Goal: Task Accomplishment & Management: Use online tool/utility

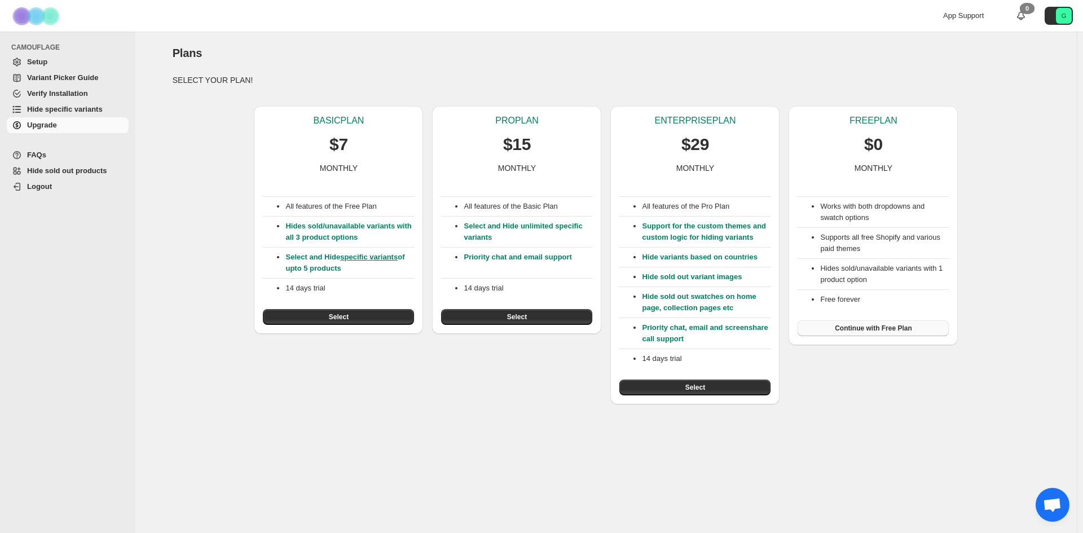
click at [893, 328] on span "Continue with Free Plan" at bounding box center [873, 328] width 77 height 9
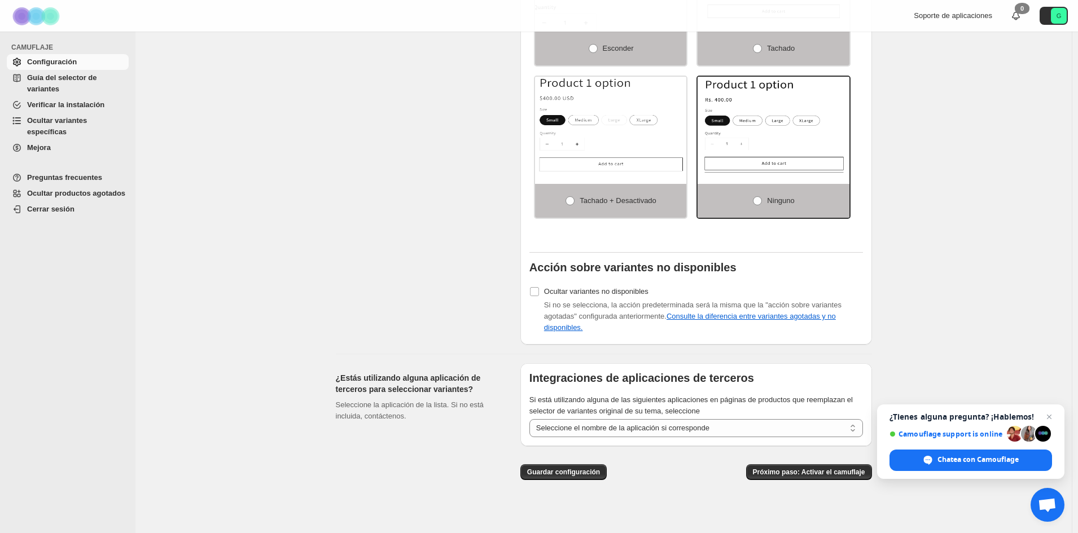
scroll to position [915, 0]
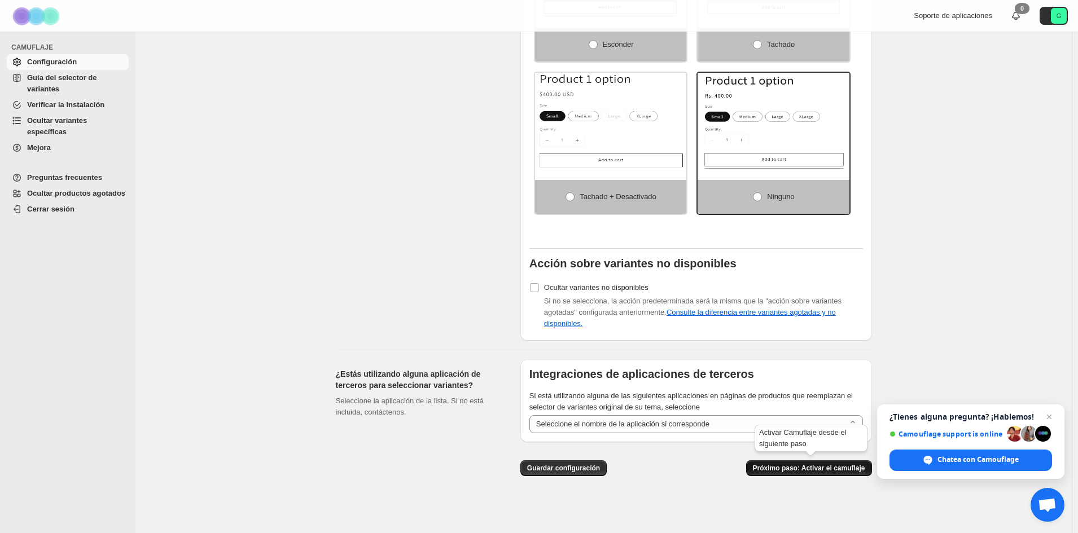
click at [841, 468] on font "Próximo paso: Activar el camuflaje" at bounding box center [809, 468] width 112 height 8
select select "**********"
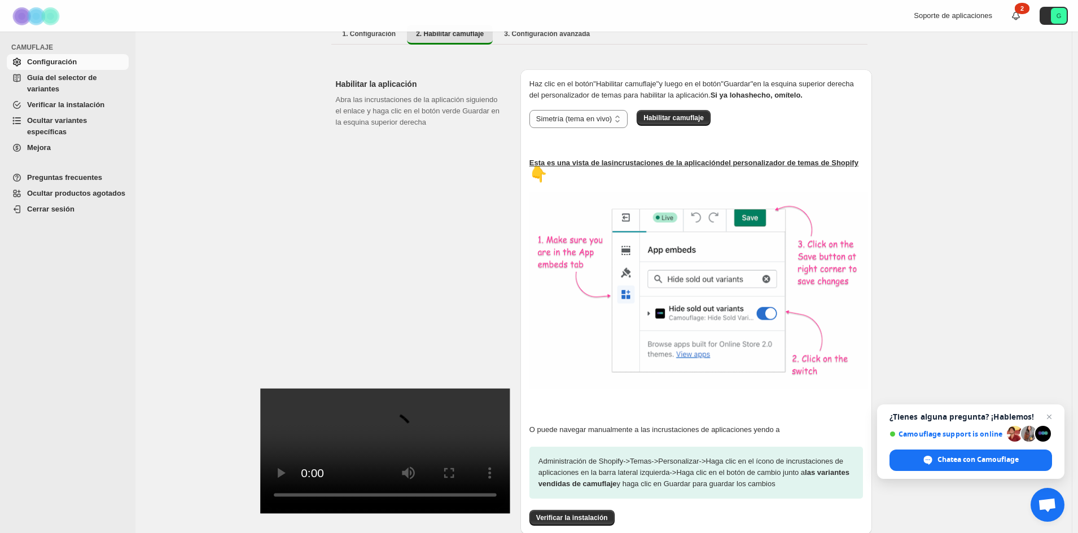
scroll to position [293, 0]
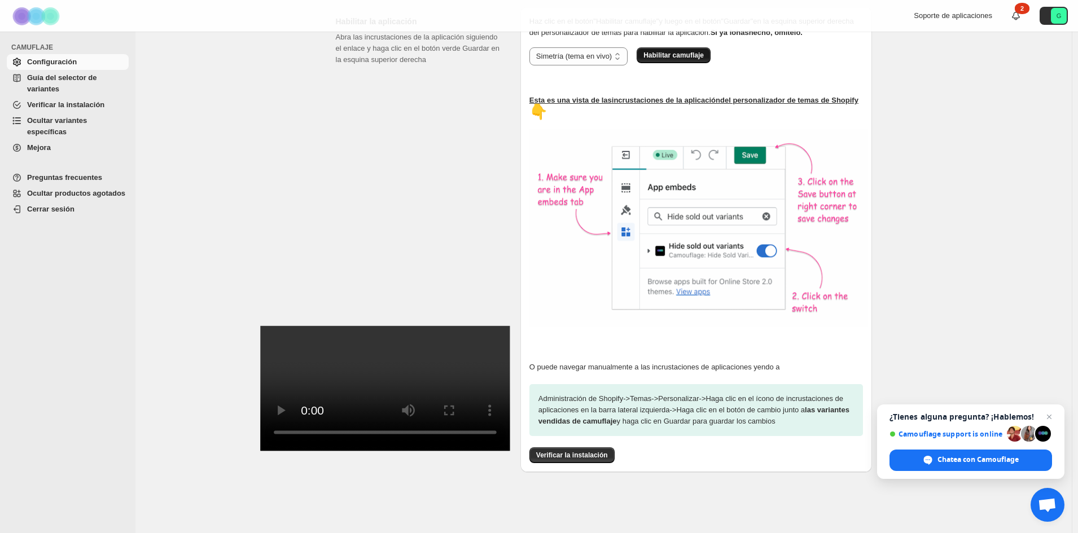
click at [666, 51] on font "Habilitar camuflaje" at bounding box center [673, 55] width 60 height 8
click at [404, 374] on video at bounding box center [385, 388] width 250 height 125
